Goal: Task Accomplishment & Management: Complete application form

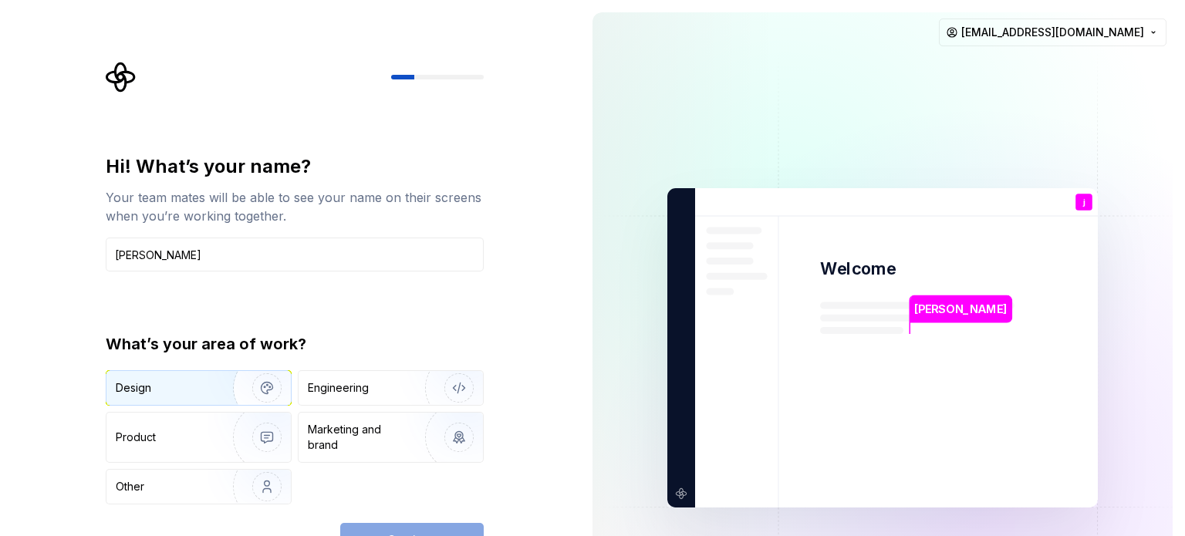
type input "jojo"
click at [216, 380] on img "button" at bounding box center [256, 387] width 99 height 103
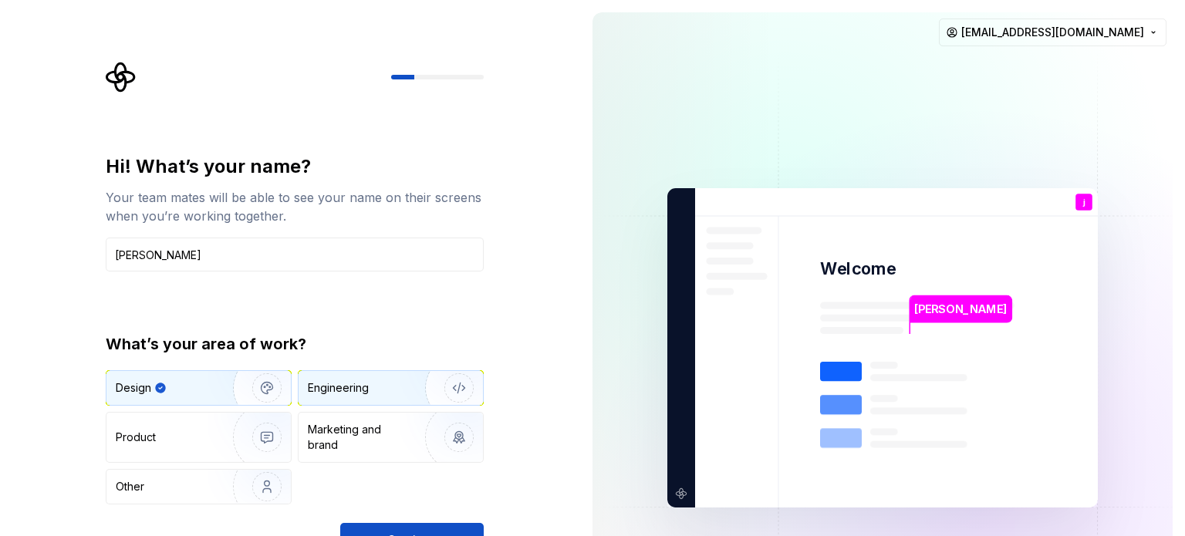
click at [332, 390] on div "Engineering" at bounding box center [338, 387] width 61 height 15
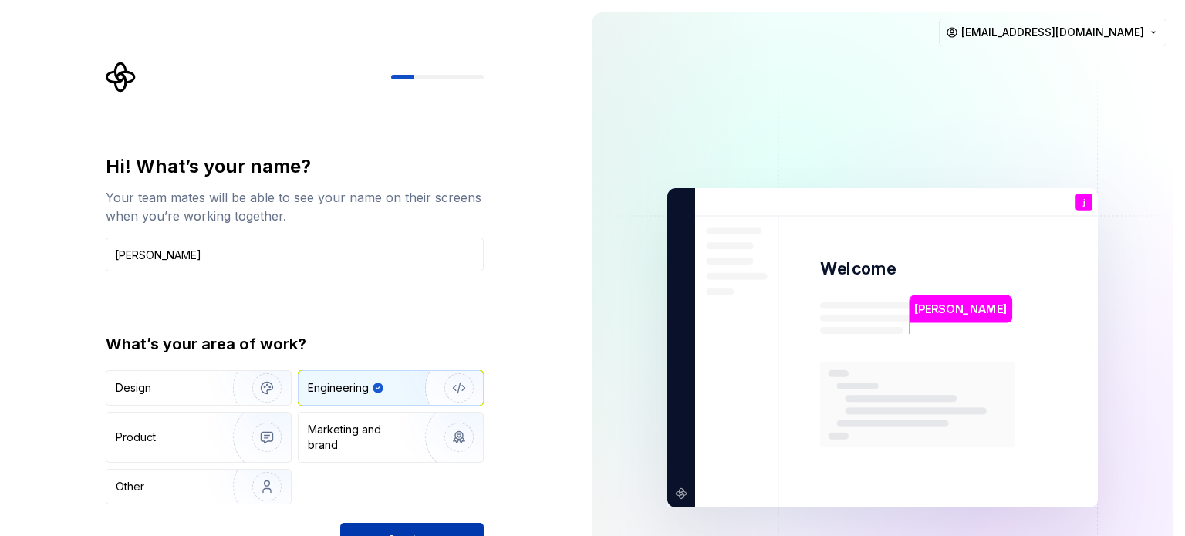
click at [455, 523] on button "Continue" at bounding box center [411, 540] width 143 height 34
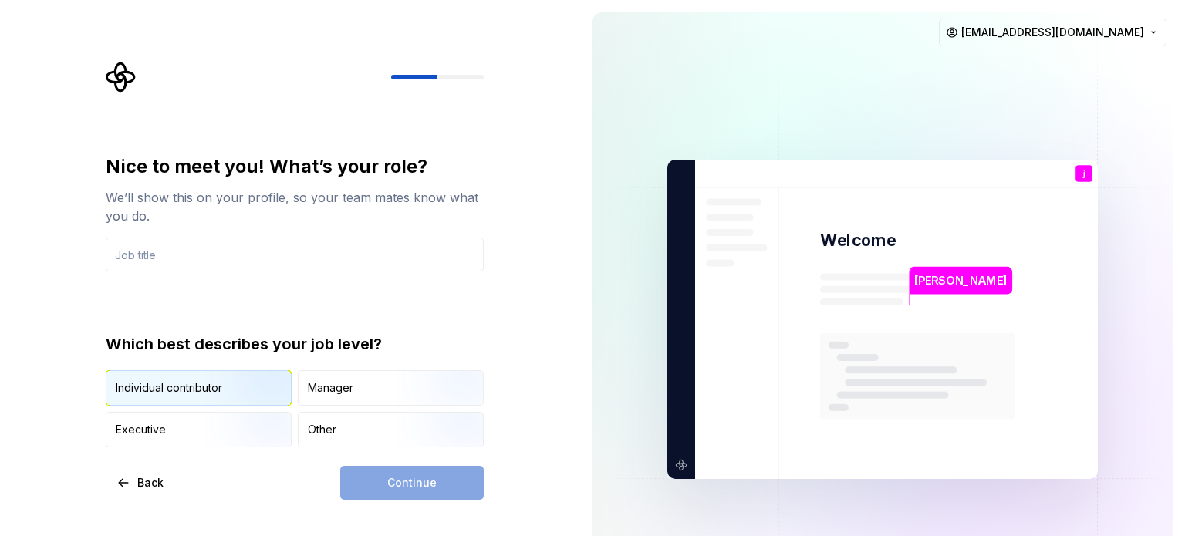
click at [216, 396] on img "button" at bounding box center [253, 407] width 99 height 103
click at [402, 481] on div "Continue" at bounding box center [411, 483] width 143 height 34
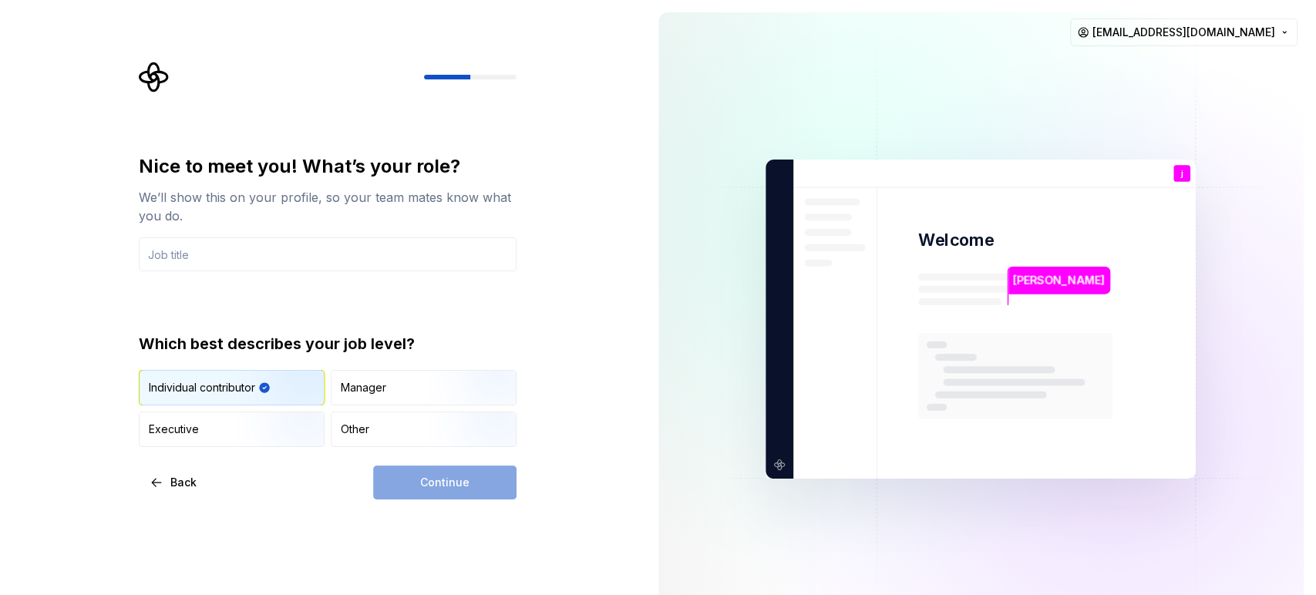
click at [413, 490] on div "Continue" at bounding box center [444, 483] width 143 height 34
click at [373, 430] on div "Other" at bounding box center [424, 430] width 184 height 34
click at [255, 388] on img "button" at bounding box center [287, 407] width 99 height 103
drag, startPoint x: 442, startPoint y: 515, endPoint x: 430, endPoint y: 490, distance: 28.0
click at [441, 515] on div "Nice to meet you! What’s your role? We’ll show this on your profile, so your te…" at bounding box center [323, 319] width 646 height 639
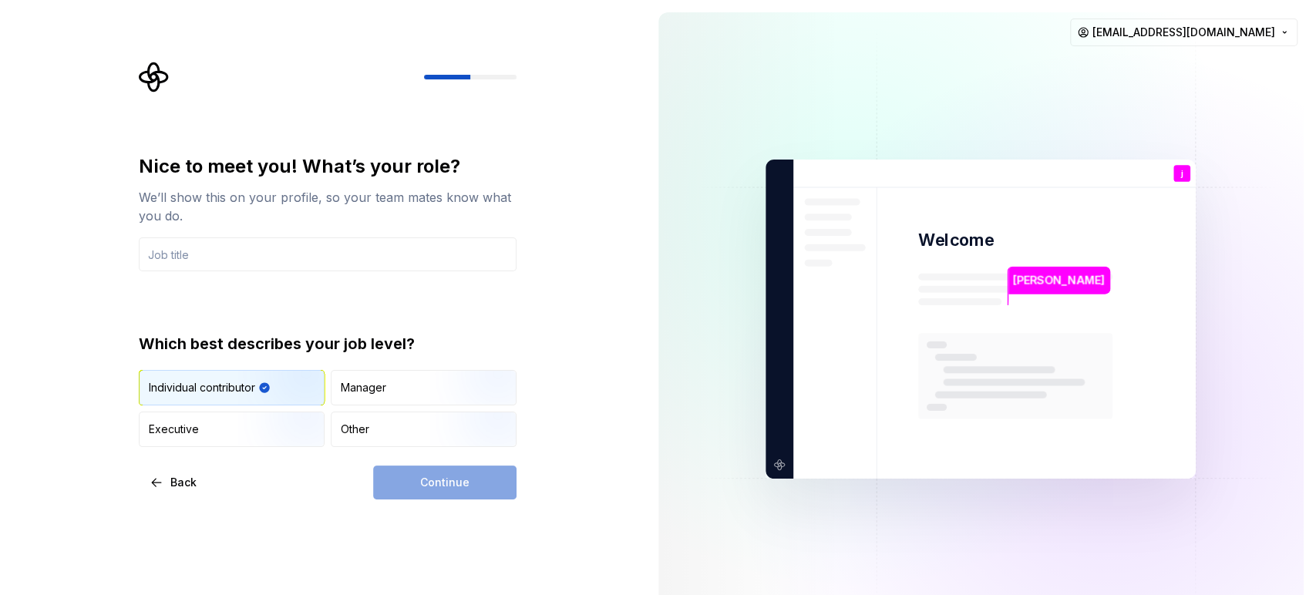
click at [429, 487] on div "Continue" at bounding box center [444, 483] width 143 height 34
click at [173, 486] on span "Back" at bounding box center [183, 482] width 26 height 15
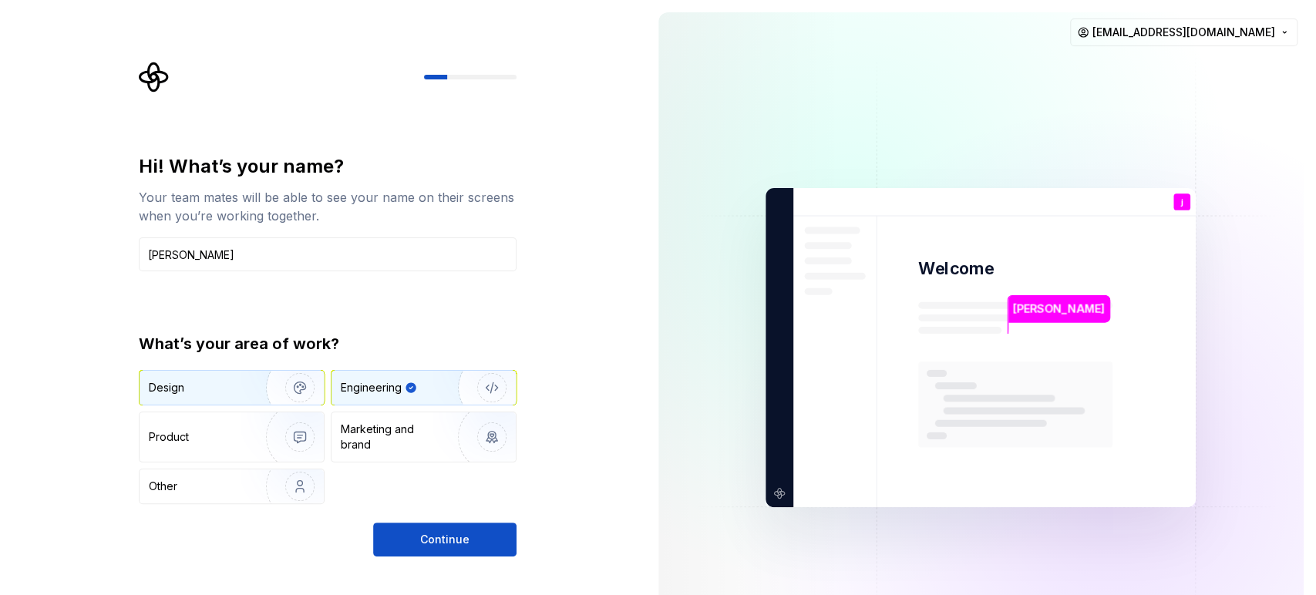
click at [247, 392] on img "button" at bounding box center [290, 387] width 99 height 103
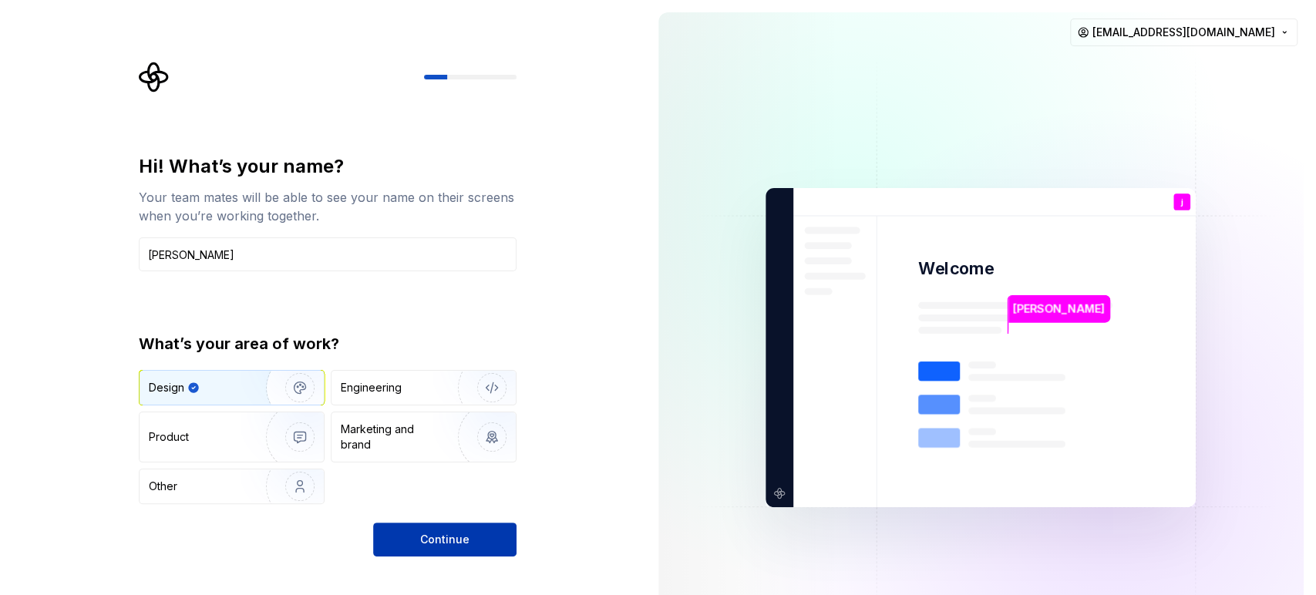
click at [437, 535] on span "Continue" at bounding box center [444, 539] width 49 height 15
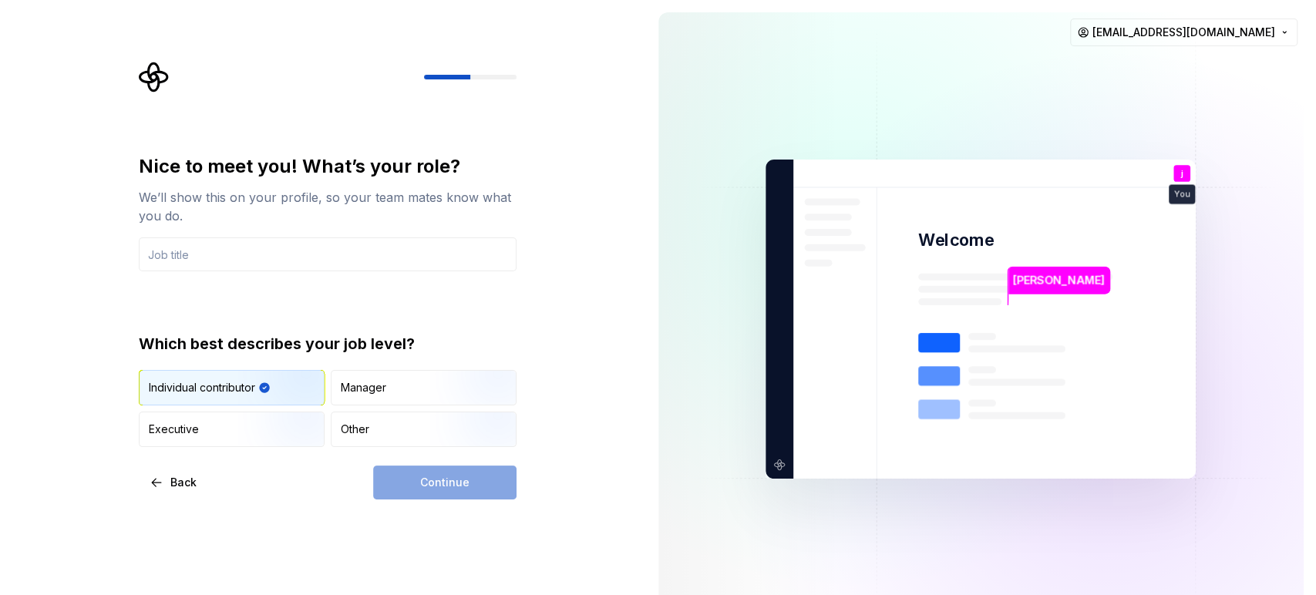
click at [432, 495] on div "Continue" at bounding box center [444, 483] width 143 height 34
click at [432, 490] on div "Continue" at bounding box center [444, 483] width 143 height 34
click at [431, 489] on div "Continue" at bounding box center [444, 483] width 143 height 34
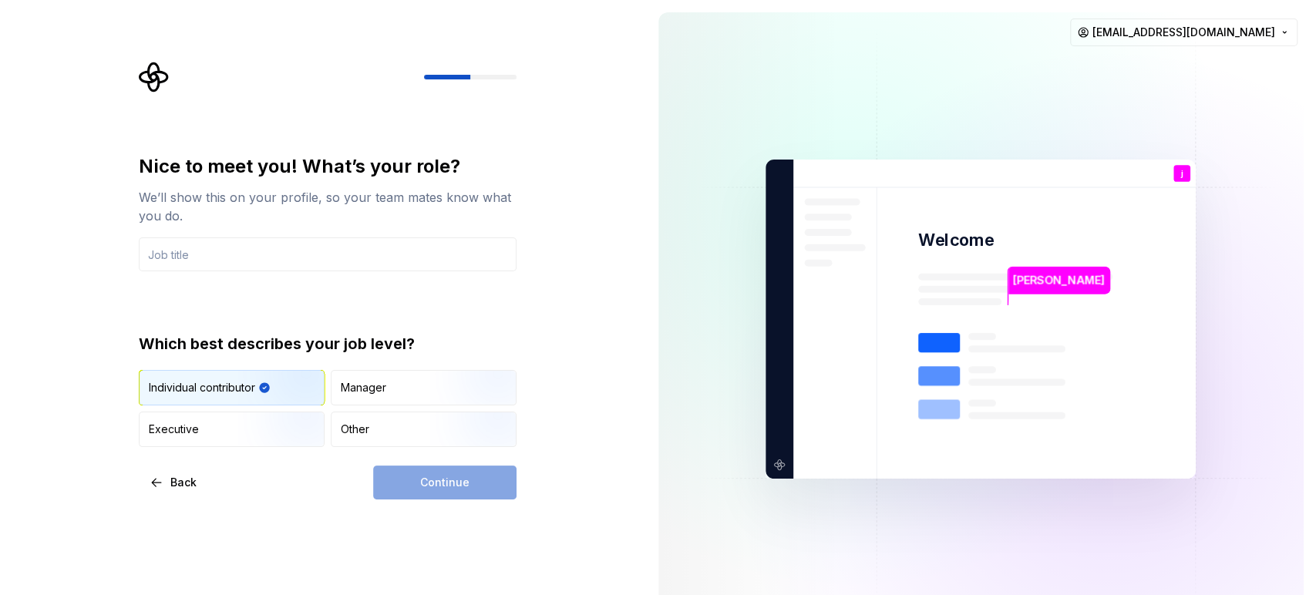
click at [431, 489] on div "Continue" at bounding box center [444, 483] width 143 height 34
click at [1177, 175] on div "j You" at bounding box center [1182, 173] width 17 height 17
click at [956, 260] on img at bounding box center [981, 319] width 625 height 729
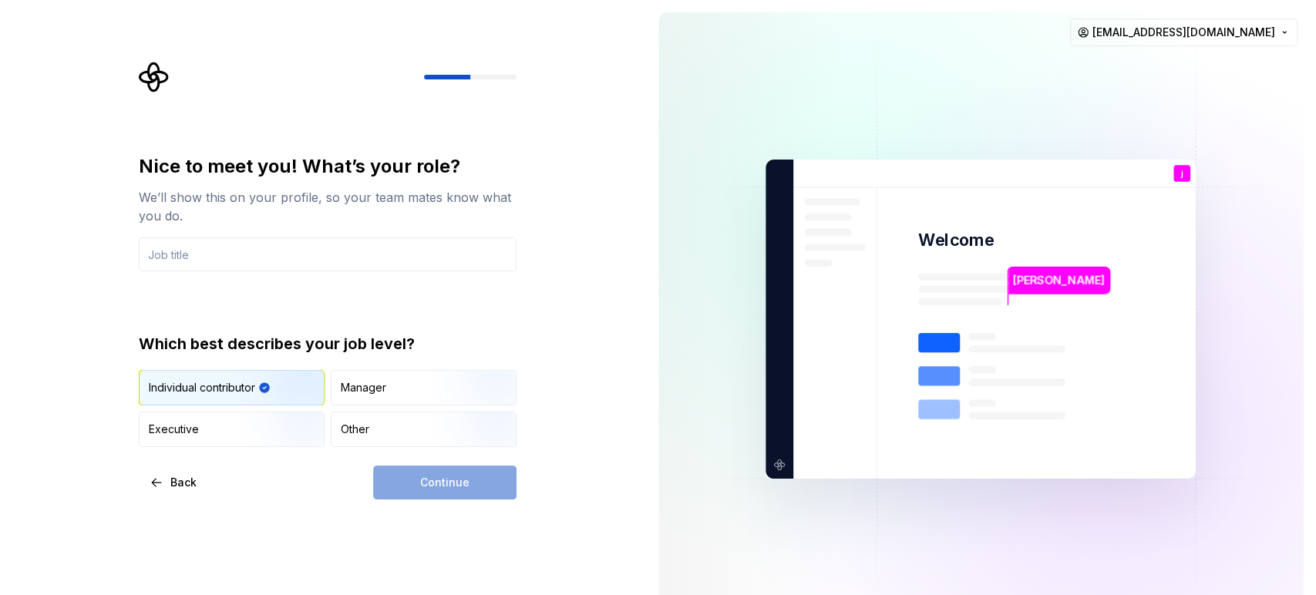
click at [953, 260] on img at bounding box center [981, 319] width 625 height 729
click at [423, 375] on div "Manager" at bounding box center [424, 388] width 184 height 34
click at [146, 497] on button "Back" at bounding box center [174, 483] width 71 height 34
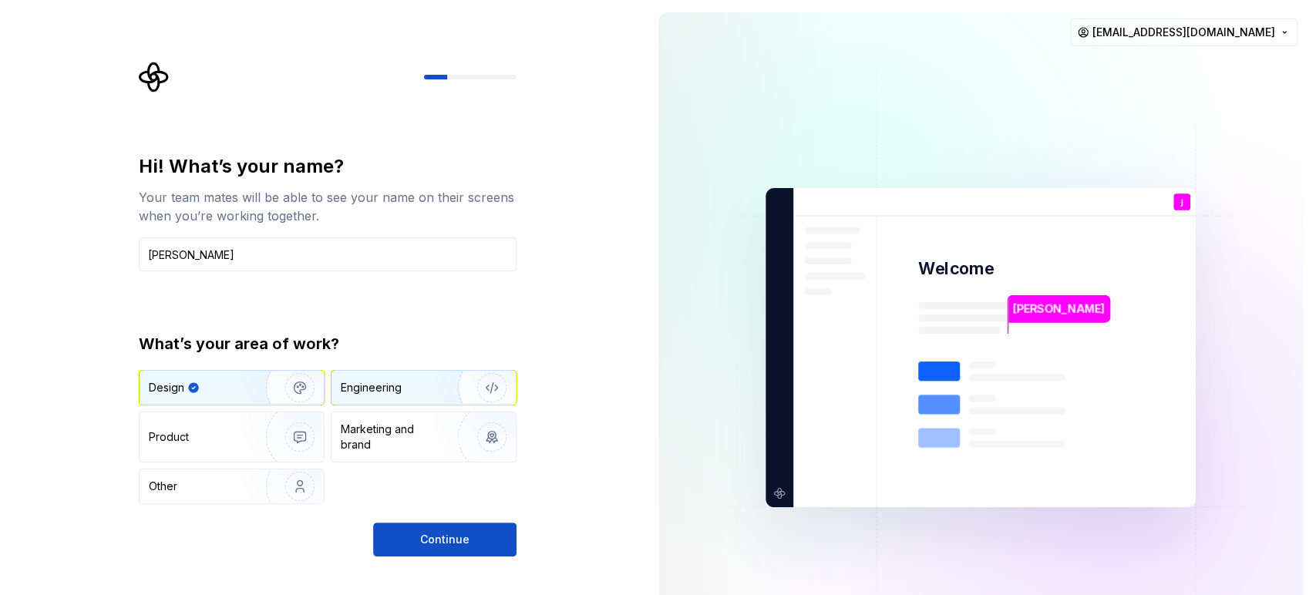
click at [403, 383] on div "Engineering" at bounding box center [402, 387] width 123 height 15
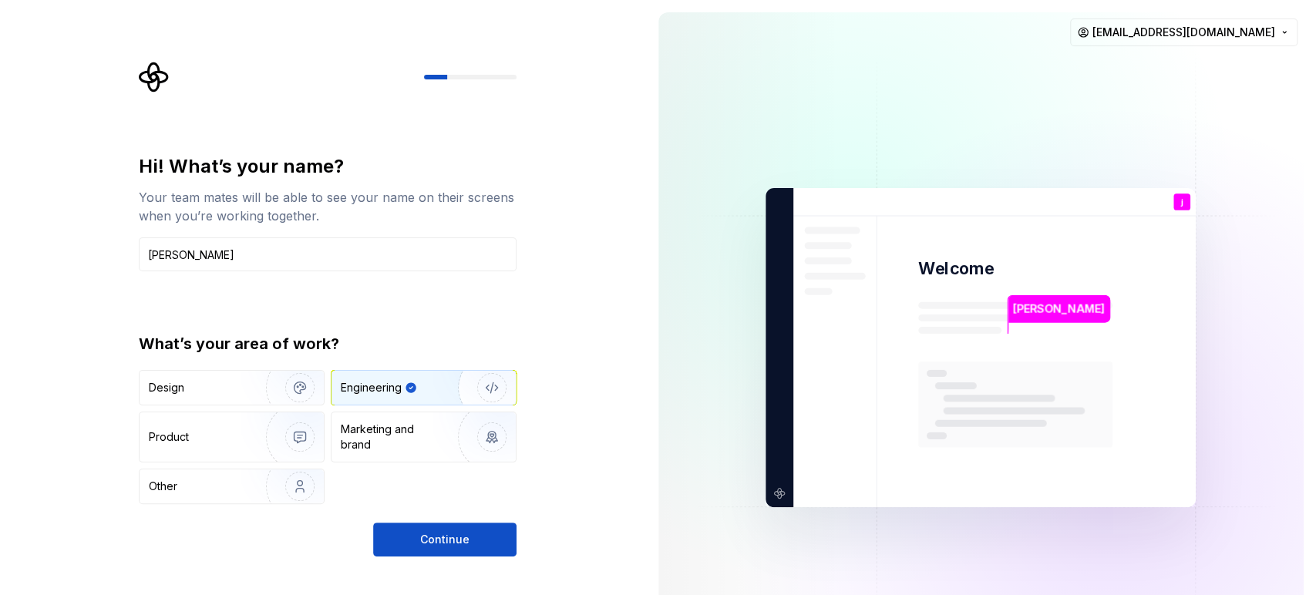
click at [483, 388] on img "button" at bounding box center [482, 387] width 99 height 103
click at [444, 535] on button "Continue" at bounding box center [444, 540] width 143 height 34
click at [444, 535] on div "Continue" at bounding box center [444, 540] width 143 height 34
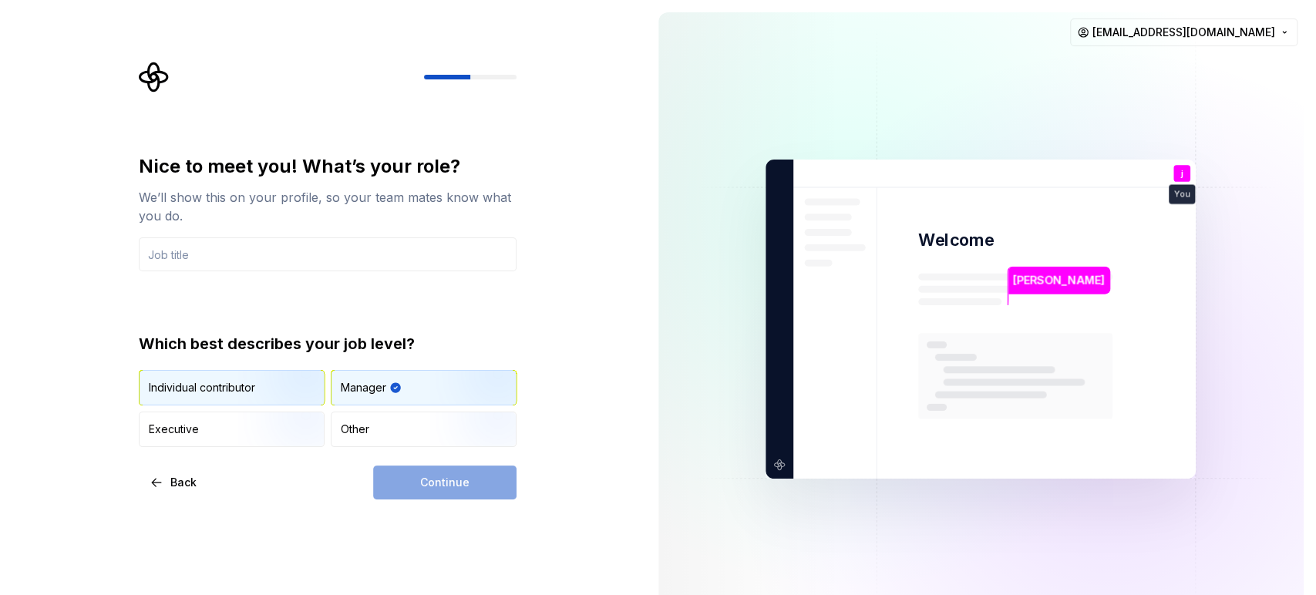
click at [278, 398] on img "button" at bounding box center [287, 407] width 99 height 103
click at [281, 359] on div "Which best describes your job level? Individual contributor Manager Executive O…" at bounding box center [328, 390] width 378 height 114
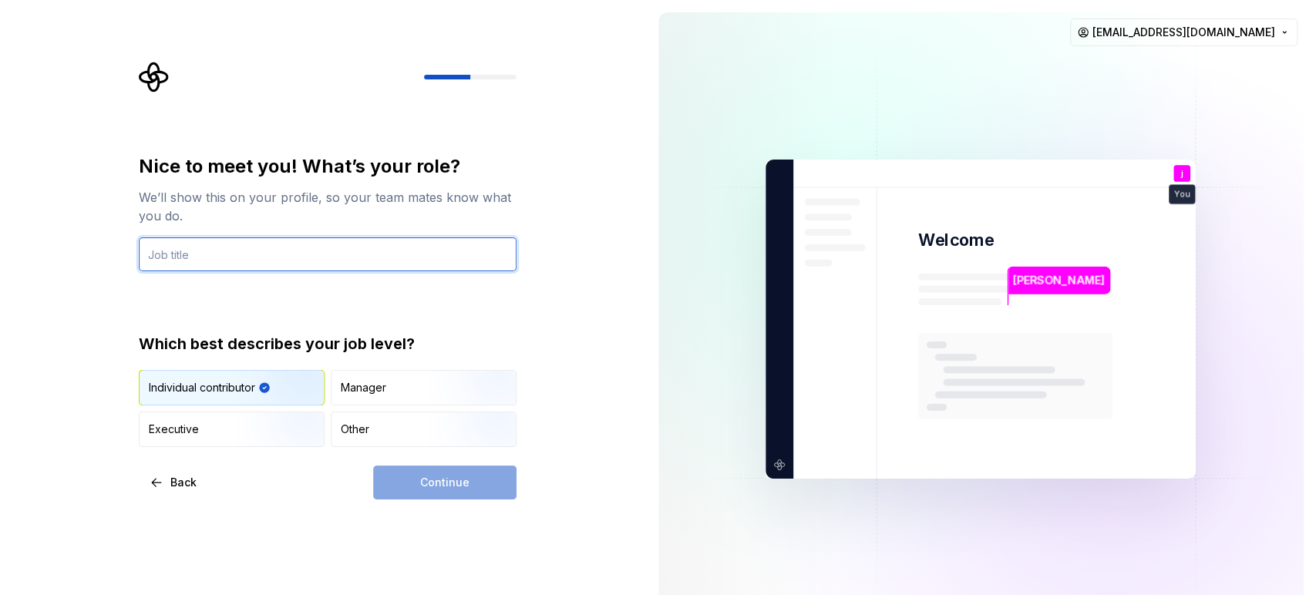
click at [281, 244] on input "text" at bounding box center [328, 255] width 378 height 34
type input "student"
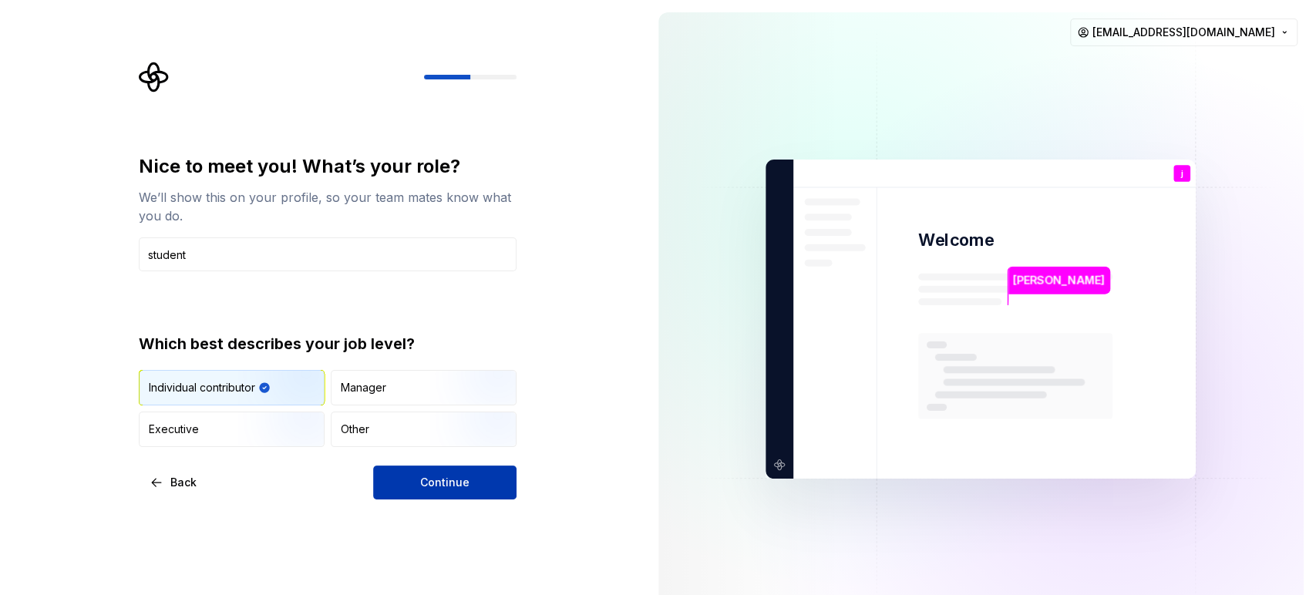
click at [426, 494] on button "Continue" at bounding box center [444, 483] width 143 height 34
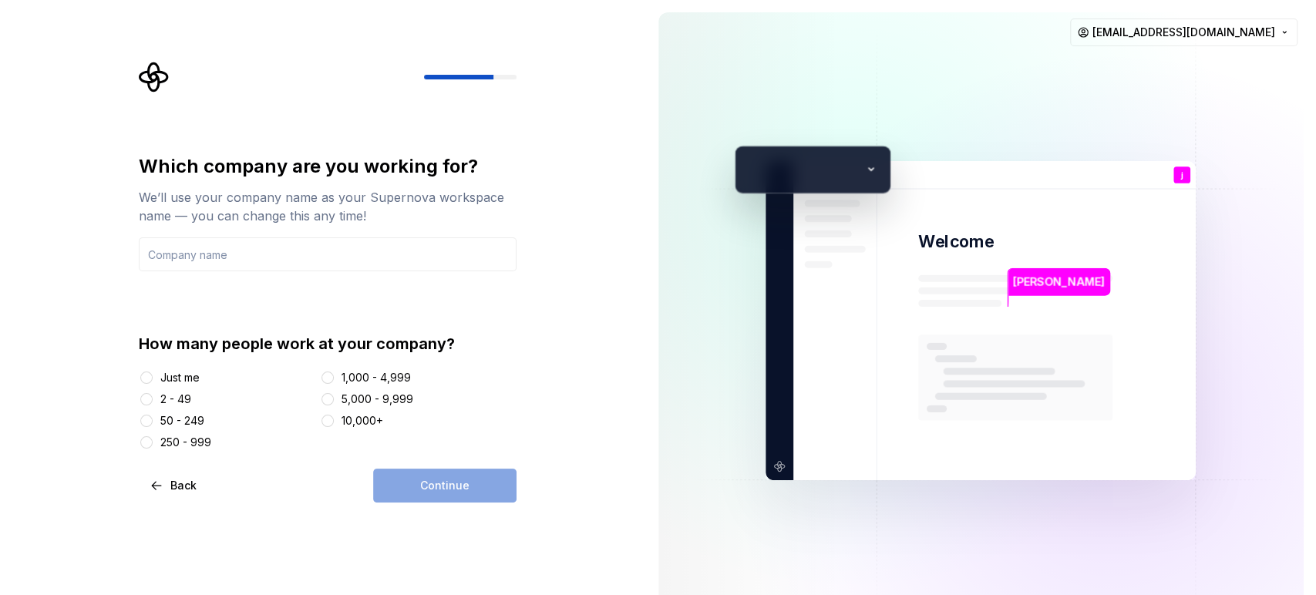
click at [190, 375] on div "Just me" at bounding box center [179, 377] width 39 height 15
click at [153, 375] on button "Just me" at bounding box center [146, 378] width 12 height 12
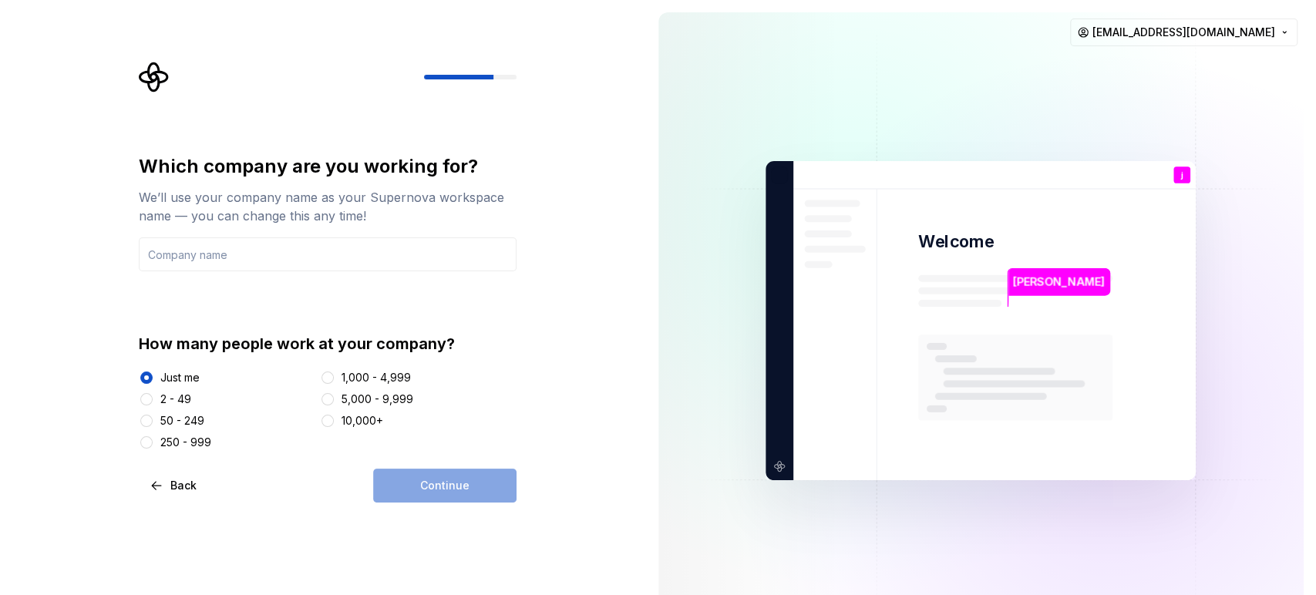
click at [426, 483] on div "Continue" at bounding box center [444, 486] width 143 height 34
click at [327, 241] on input "text" at bounding box center [328, 255] width 378 height 34
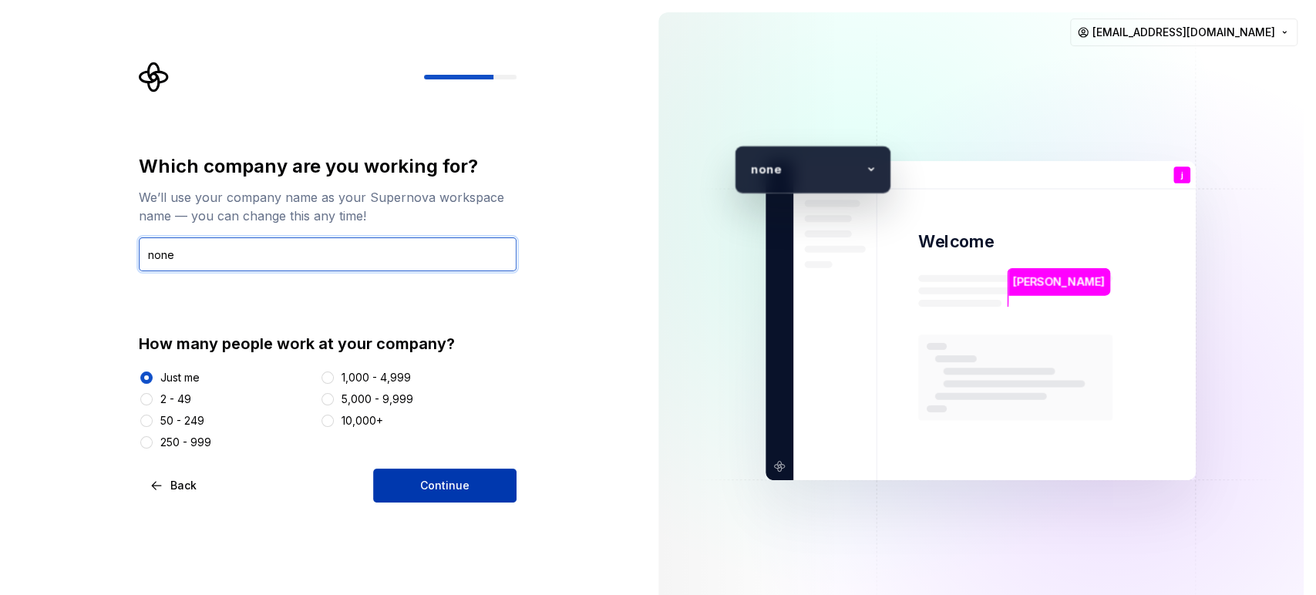
type input "none"
click at [457, 487] on span "Continue" at bounding box center [444, 485] width 49 height 15
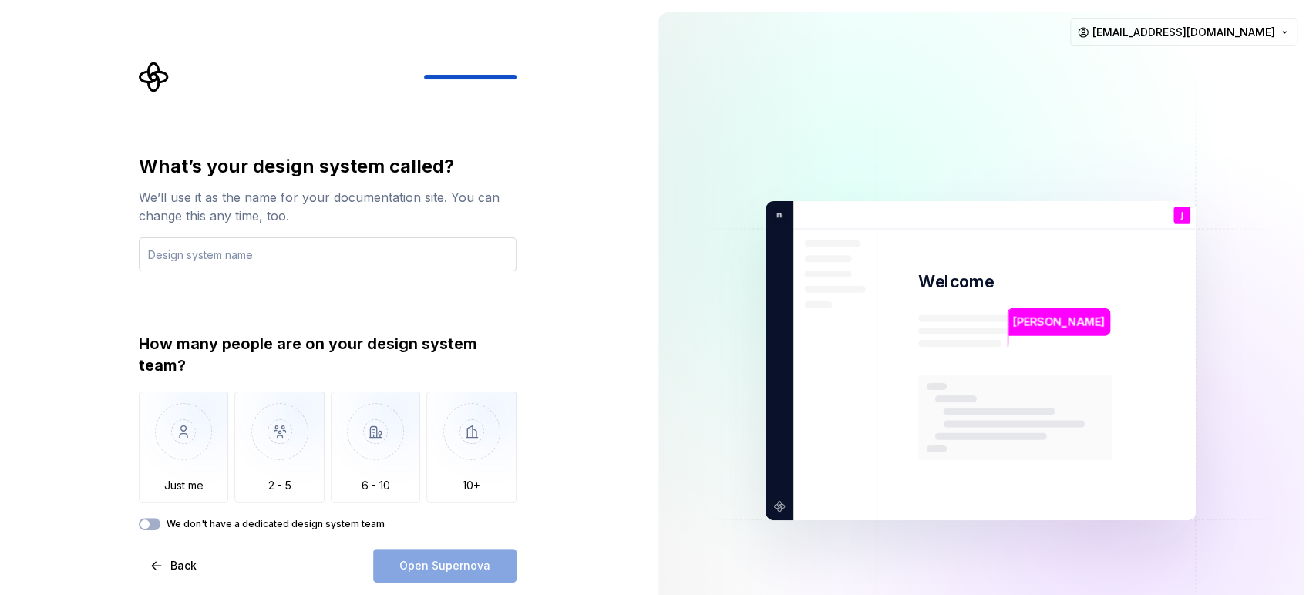
click at [349, 250] on input "text" at bounding box center [328, 255] width 378 height 34
click at [187, 437] on img "button" at bounding box center [184, 443] width 90 height 103
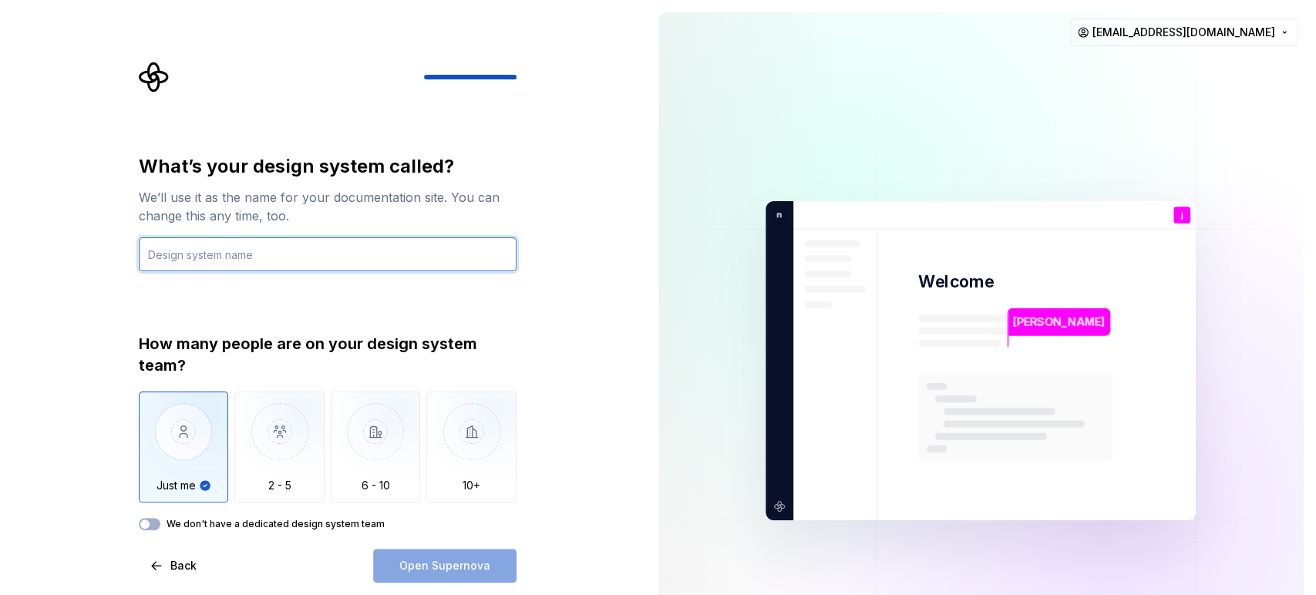
click at [278, 248] on input "text" at bounding box center [328, 255] width 378 height 34
type input "none"
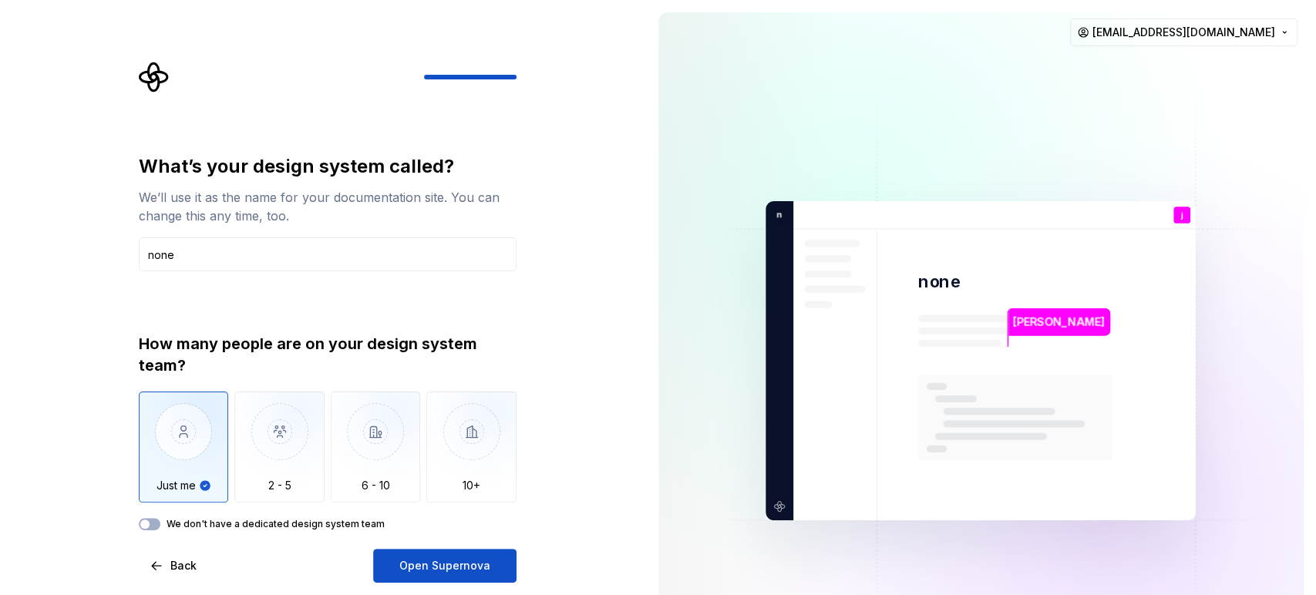
click at [148, 534] on div "What’s your design system called? We’ll use it as the name for your documentati…" at bounding box center [328, 368] width 378 height 429
click at [148, 531] on div "What’s your design system called? We’ll use it as the name for your documentati…" at bounding box center [328, 368] width 378 height 429
click at [150, 523] on icon "button" at bounding box center [145, 524] width 12 height 9
click at [150, 523] on span "button" at bounding box center [154, 524] width 9 height 9
click at [148, 521] on span "button" at bounding box center [144, 524] width 9 height 9
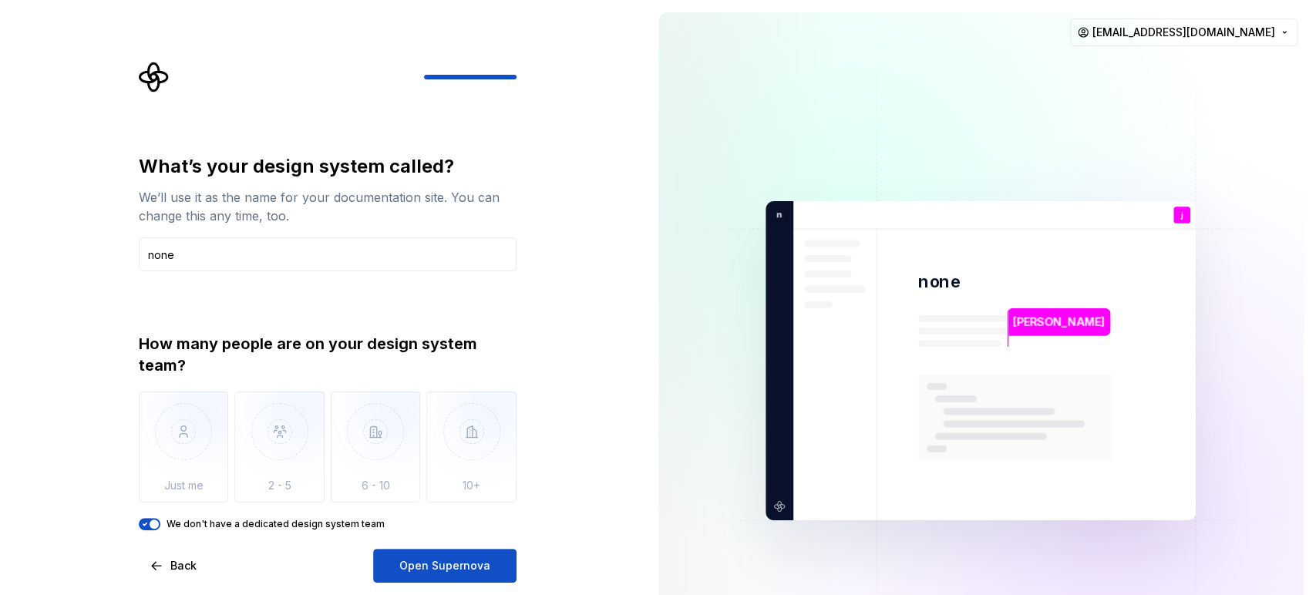
click at [154, 524] on span "button" at bounding box center [154, 524] width 9 height 9
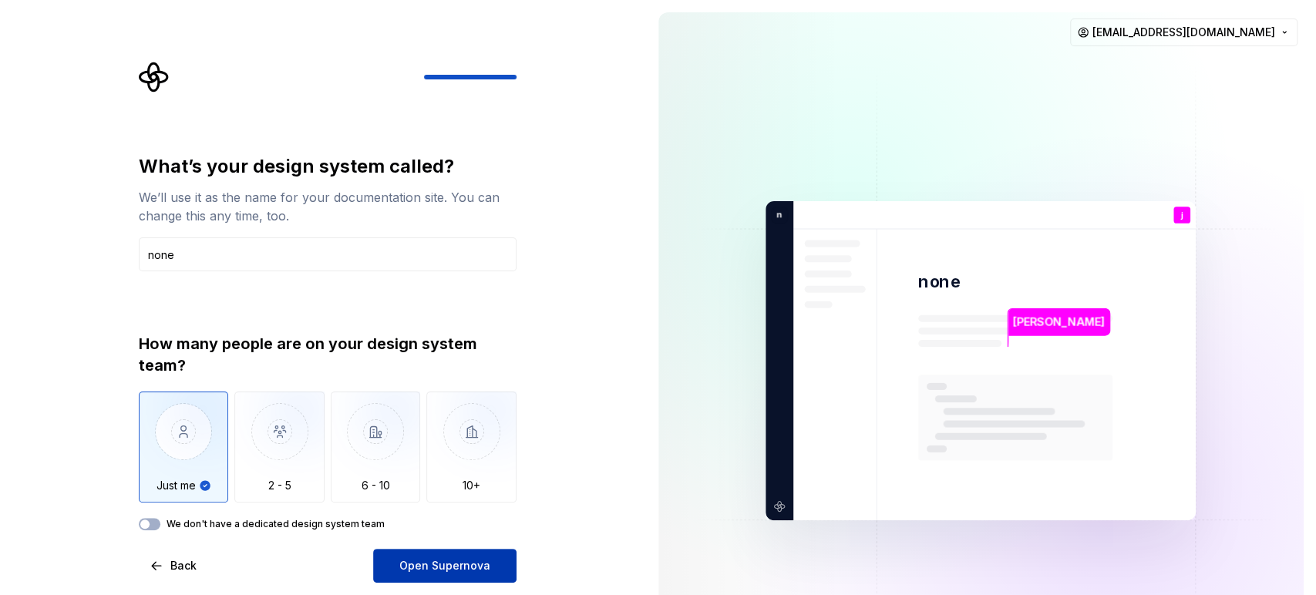
click at [444, 535] on button "Open Supernova" at bounding box center [444, 566] width 143 height 34
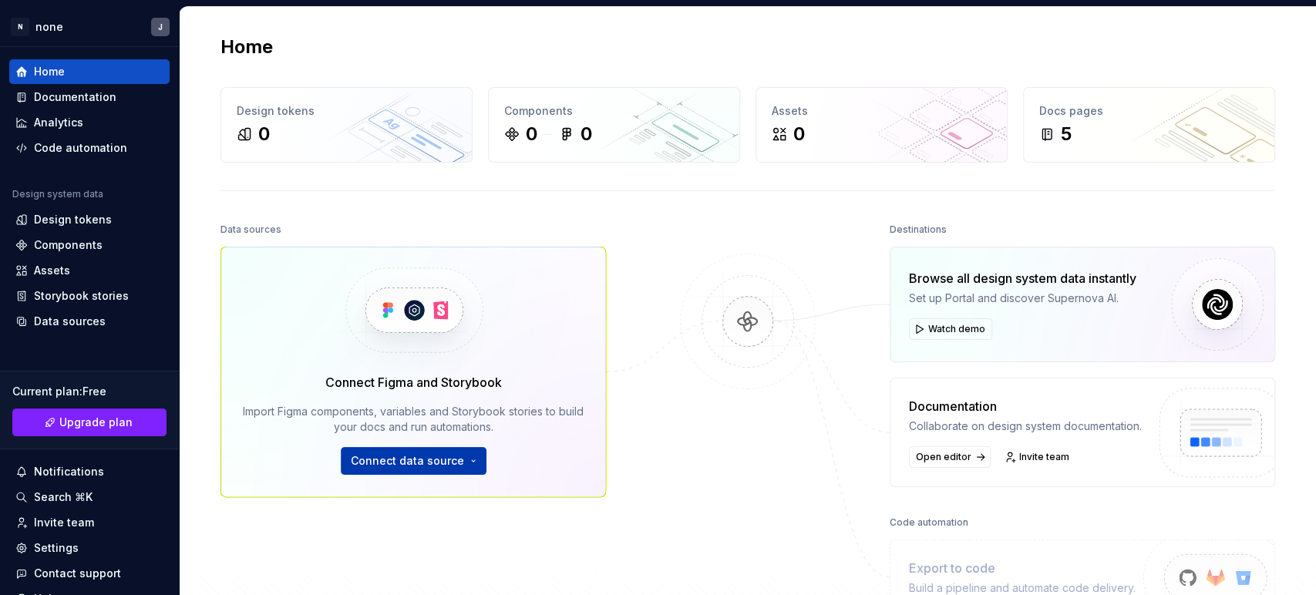
click at [426, 467] on span "Connect data source" at bounding box center [407, 460] width 113 height 15
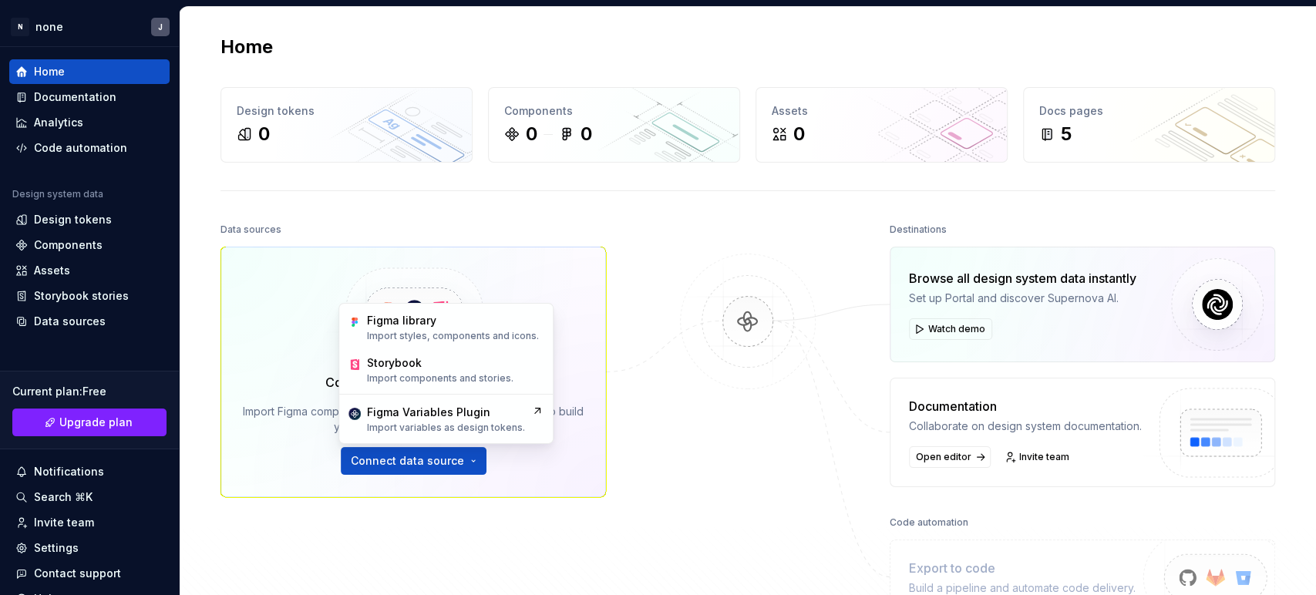
click at [559, 268] on div "Connect Figma and Storybook Import Figma components, variables and Storybook st…" at bounding box center [414, 372] width 386 height 251
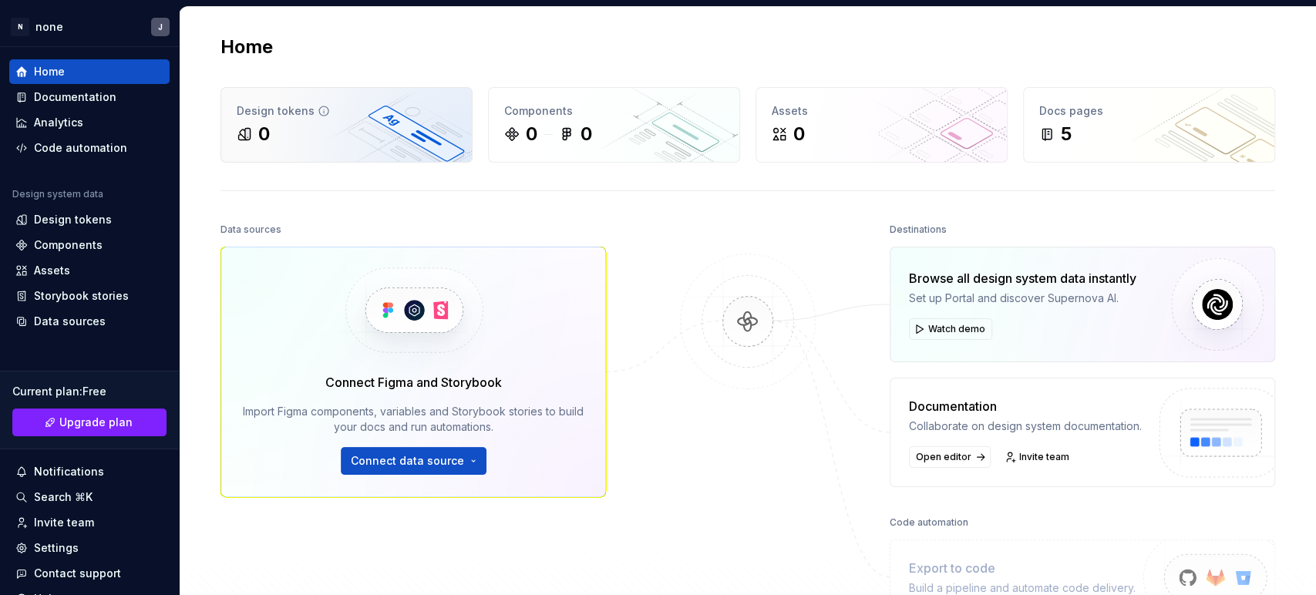
click at [402, 148] on div "Design tokens 0" at bounding box center [346, 125] width 251 height 74
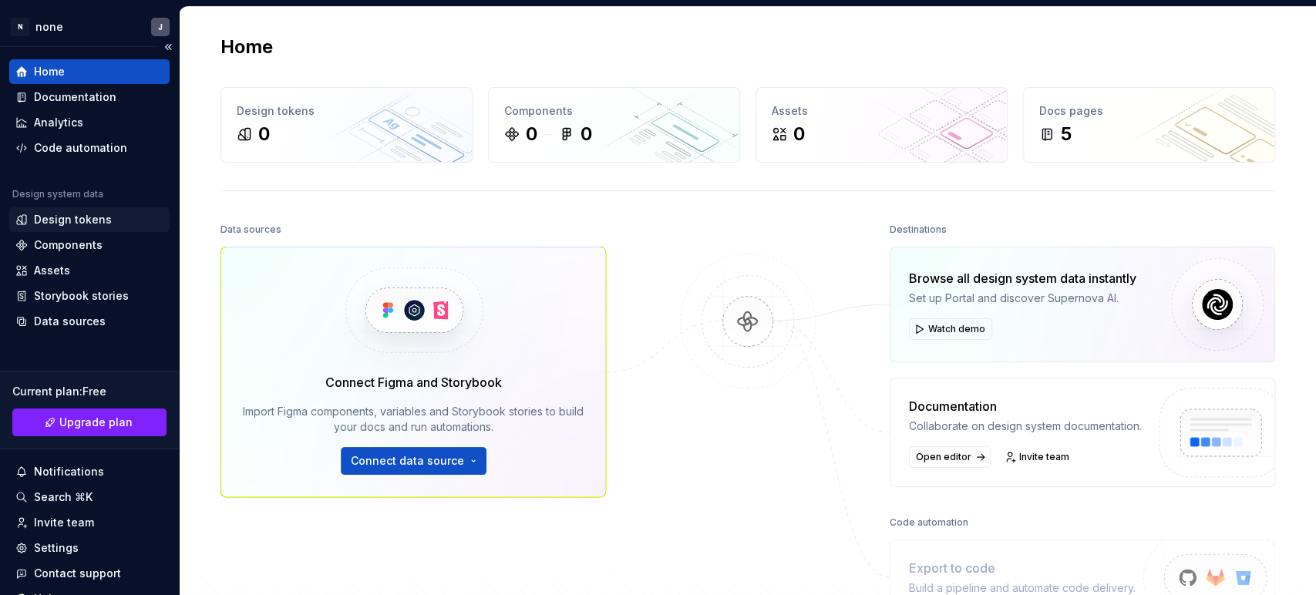
click at [69, 215] on div "Design tokens" at bounding box center [73, 219] width 78 height 15
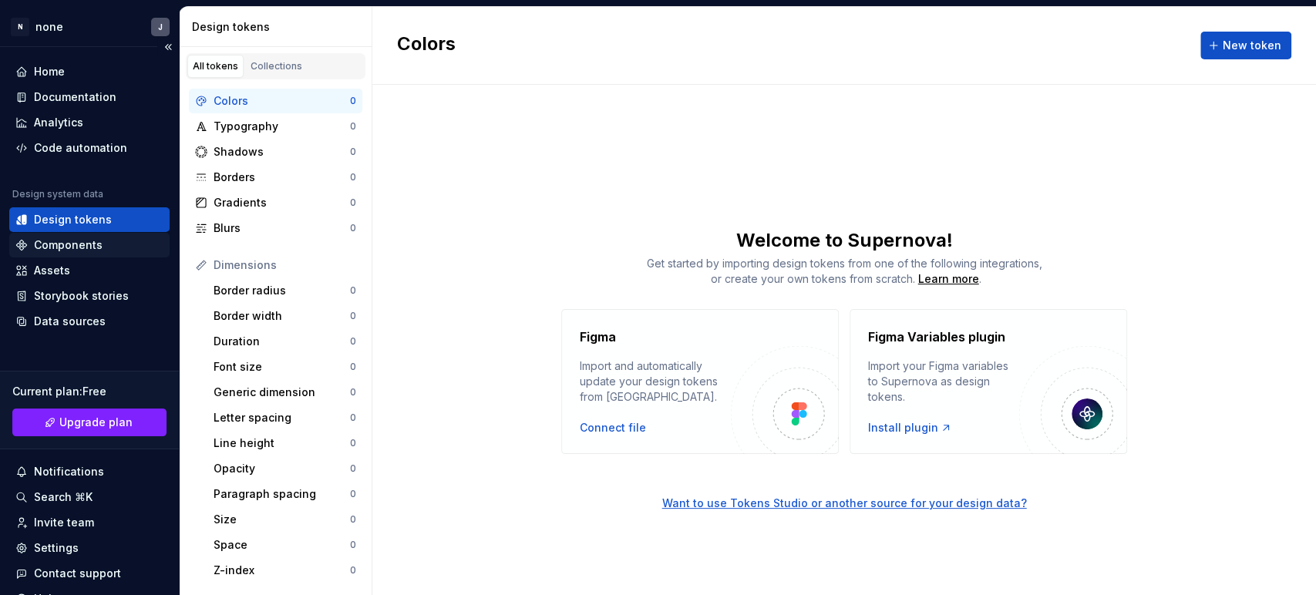
click at [69, 245] on div "Components" at bounding box center [68, 245] width 69 height 15
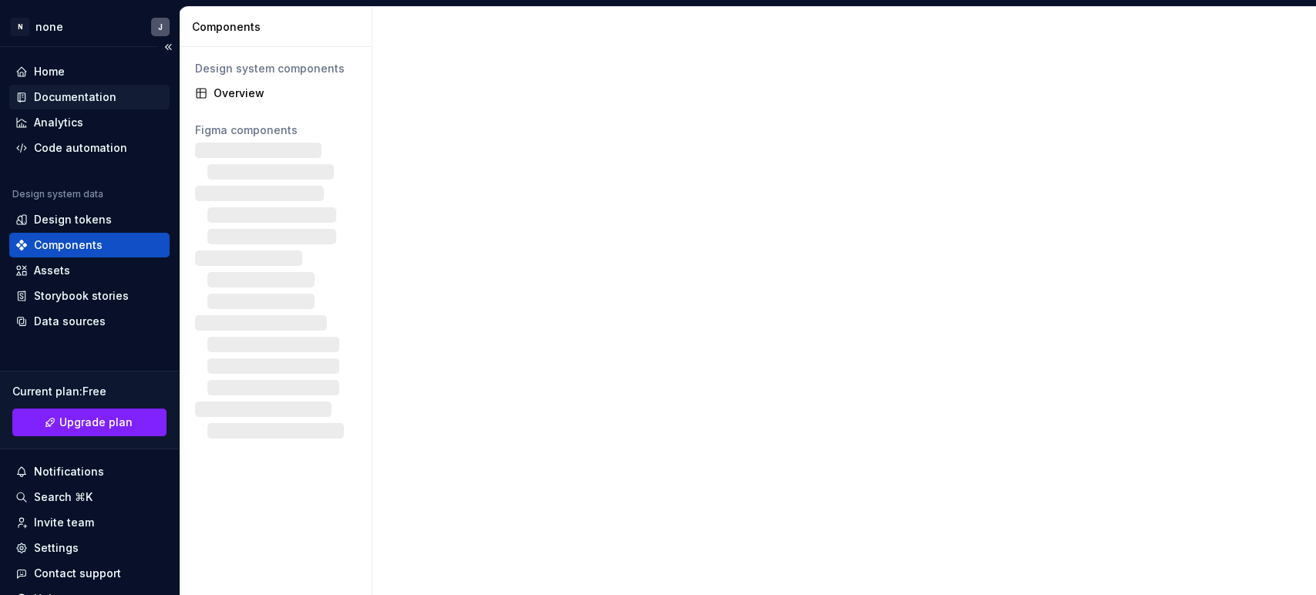
click at [56, 96] on div "Documentation" at bounding box center [75, 96] width 83 height 15
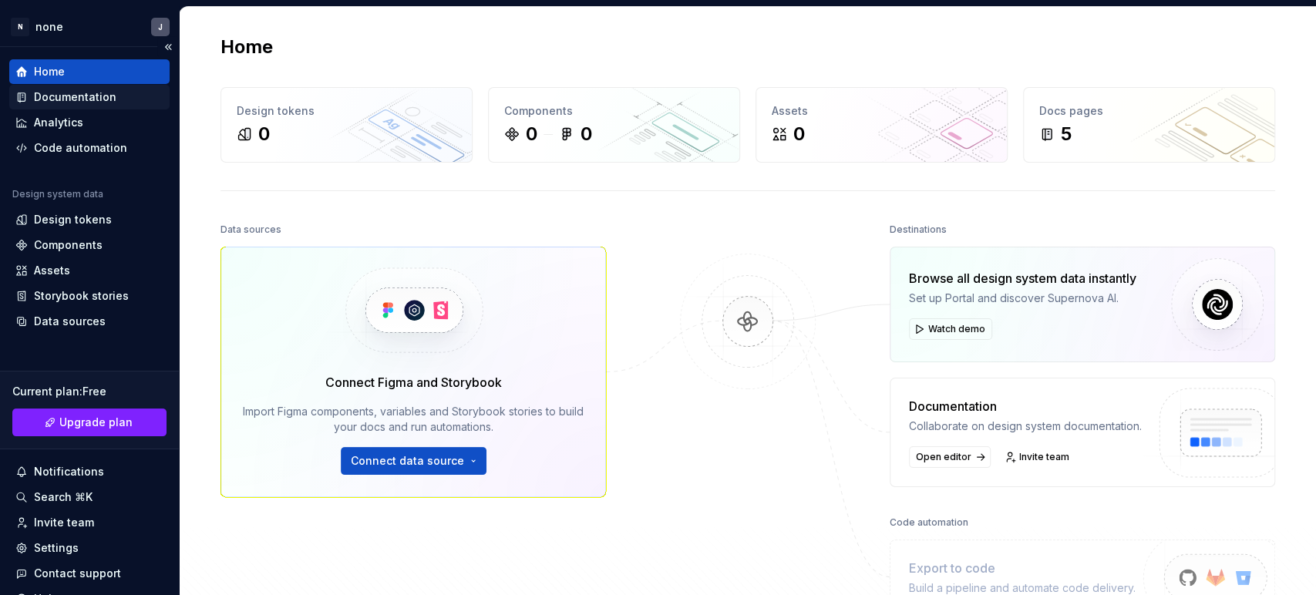
click at [97, 97] on div "Documentation" at bounding box center [75, 96] width 83 height 15
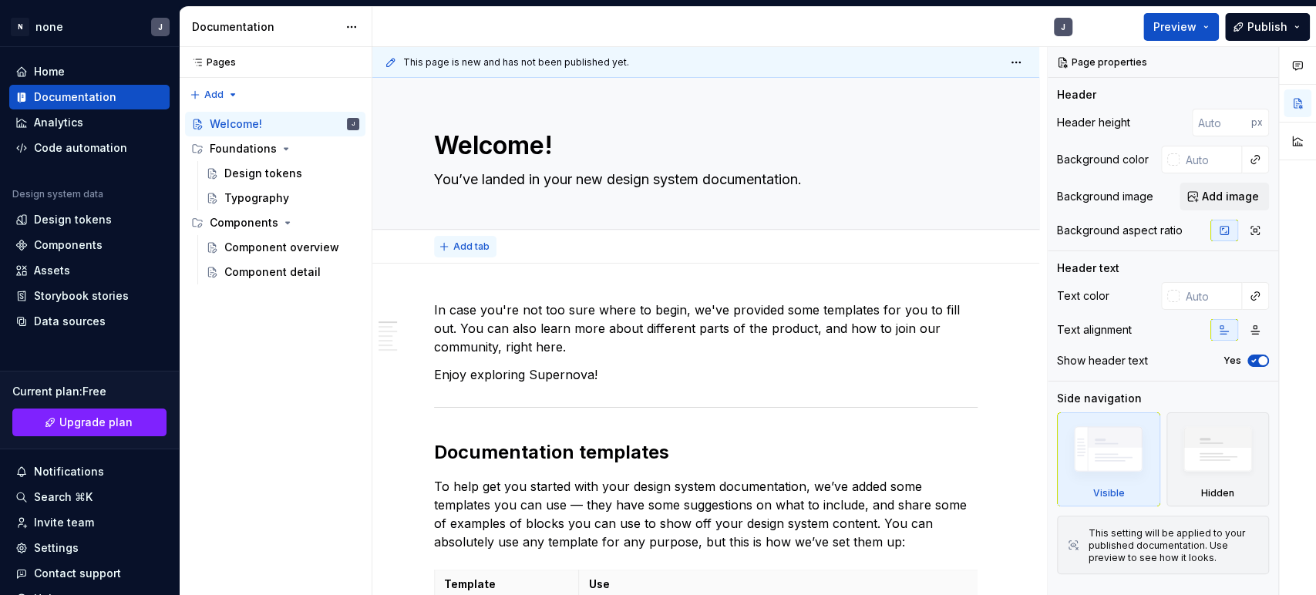
click at [463, 244] on span "Add tab" at bounding box center [471, 247] width 36 height 12
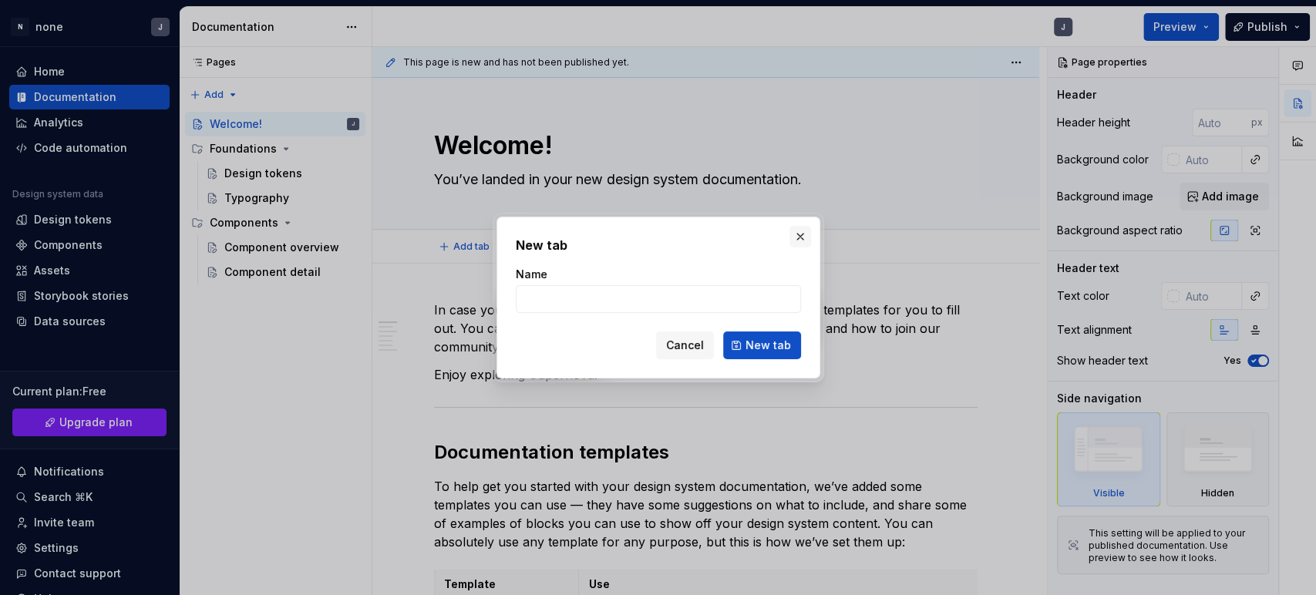
click at [797, 231] on button "button" at bounding box center [801, 237] width 22 height 22
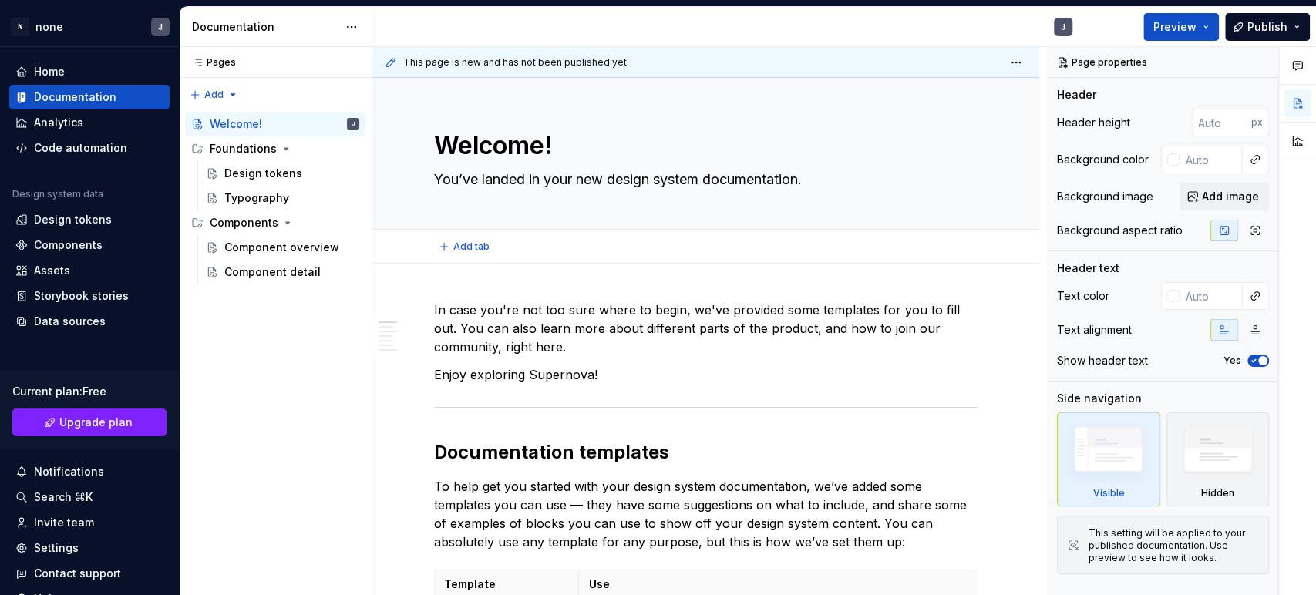
type textarea "*"
